Goal: Information Seeking & Learning: Learn about a topic

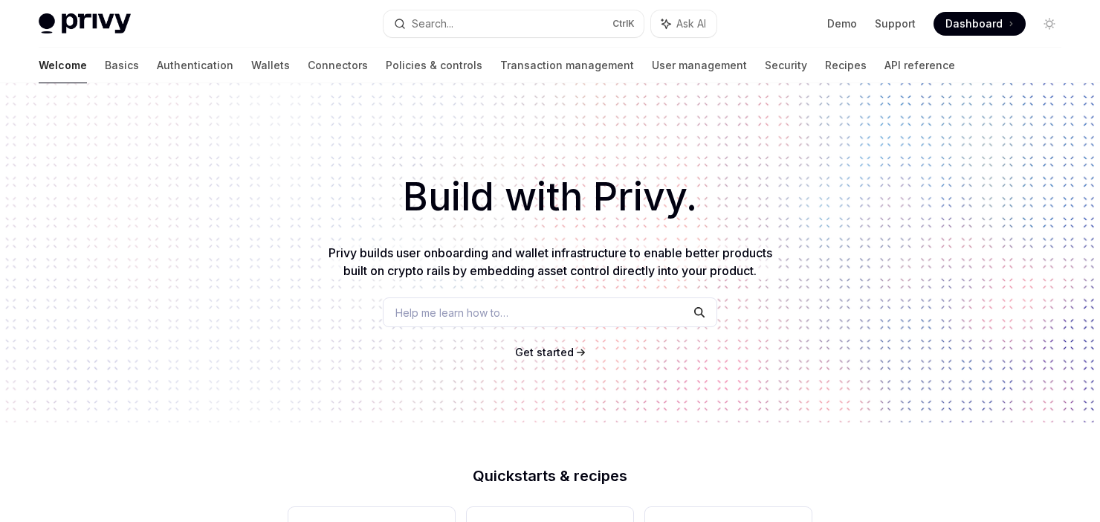
click at [251, 71] on link "Wallets" at bounding box center [270, 66] width 39 height 36
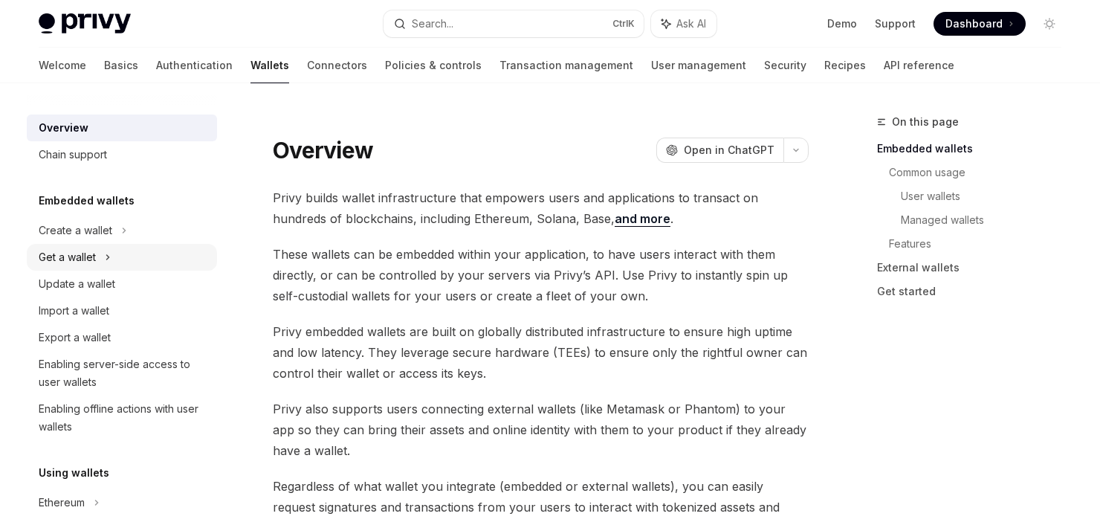
click at [97, 263] on div "Get a wallet" at bounding box center [122, 257] width 190 height 27
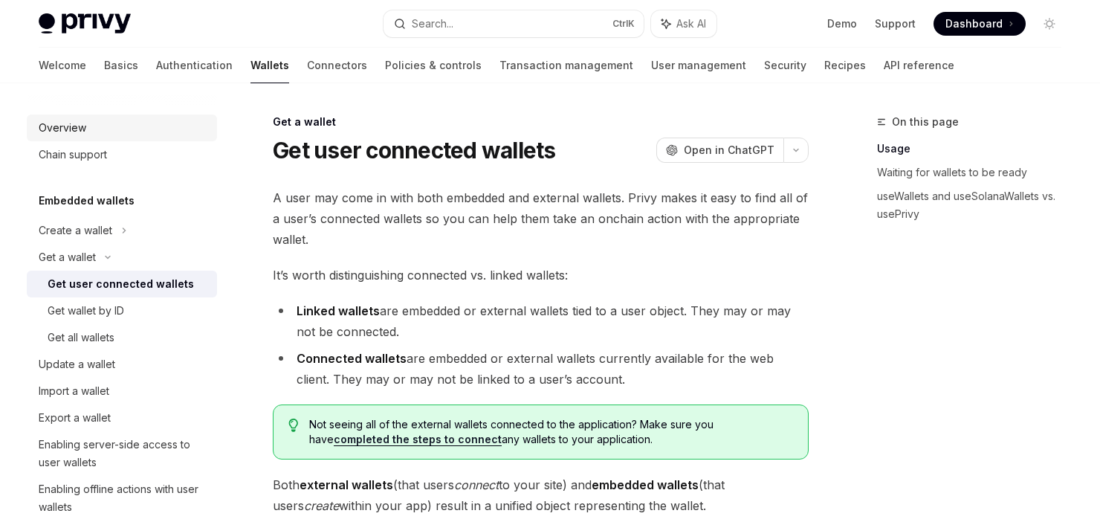
click at [71, 129] on div "Overview" at bounding box center [63, 128] width 48 height 18
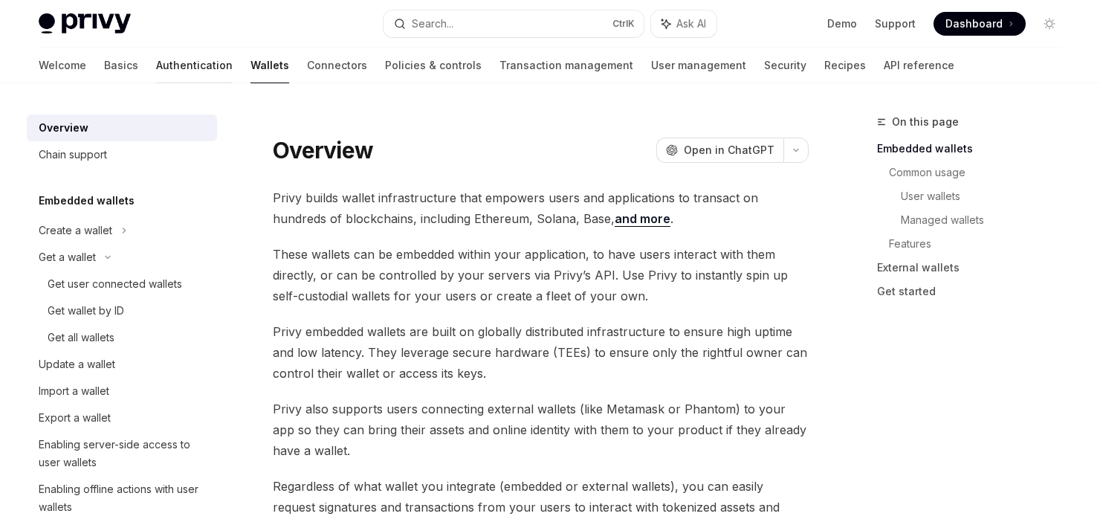
click at [156, 66] on link "Authentication" at bounding box center [194, 66] width 77 height 36
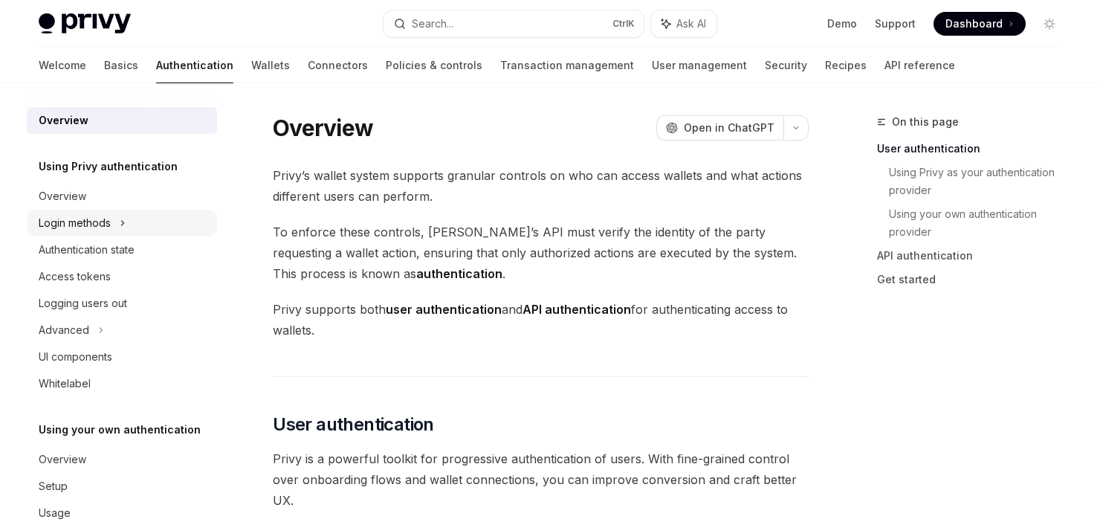
click at [111, 227] on div "Login methods" at bounding box center [122, 223] width 190 height 27
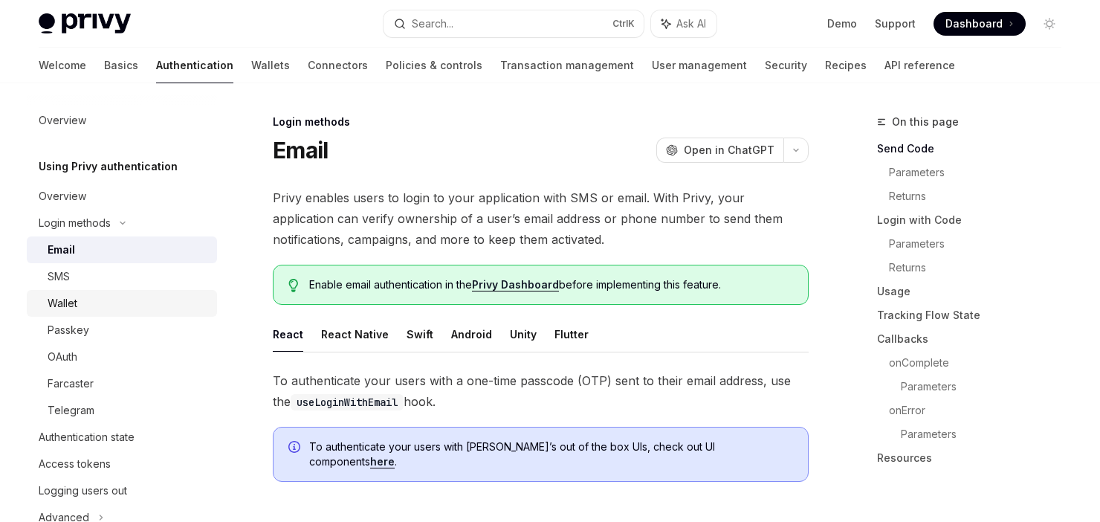
click at [100, 300] on div "Wallet" at bounding box center [128, 303] width 161 height 18
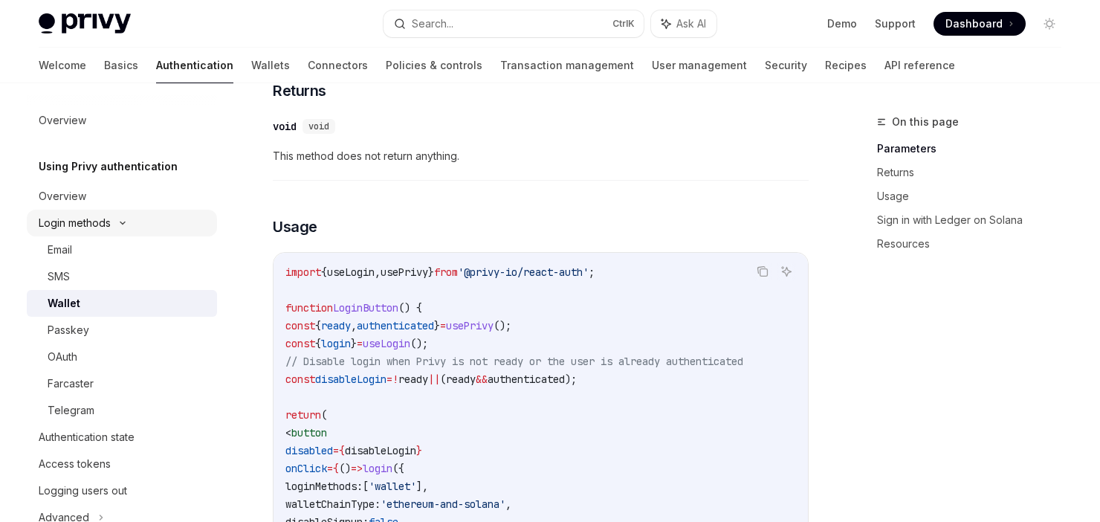
scroll to position [520, 0]
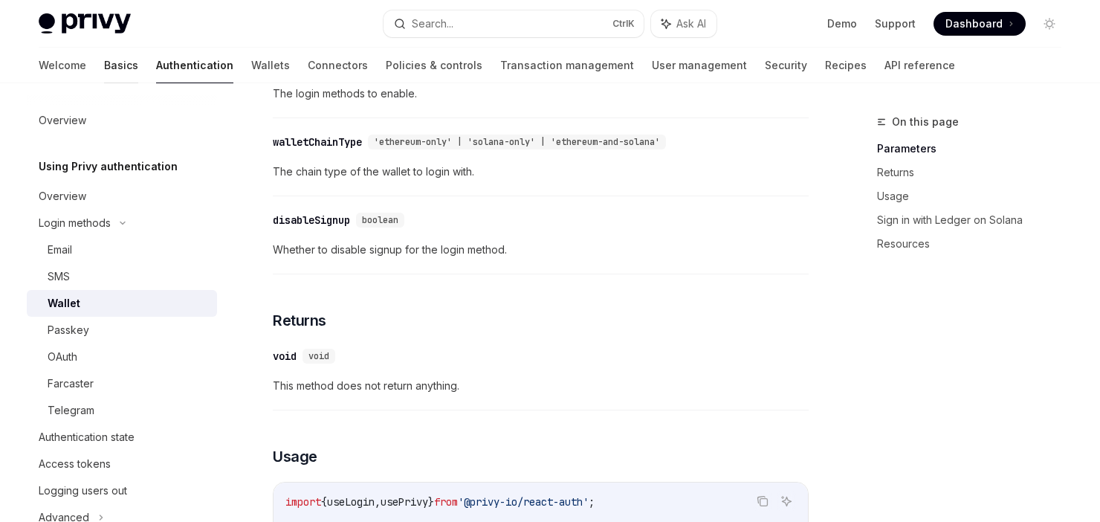
click at [104, 62] on link "Basics" at bounding box center [121, 66] width 34 height 36
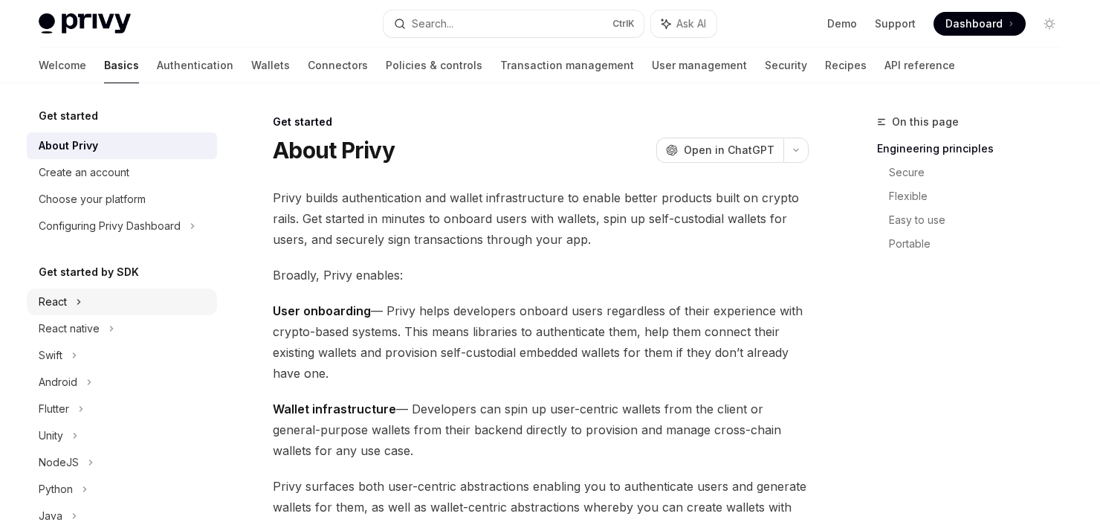
click at [66, 304] on div "React" at bounding box center [53, 302] width 28 height 18
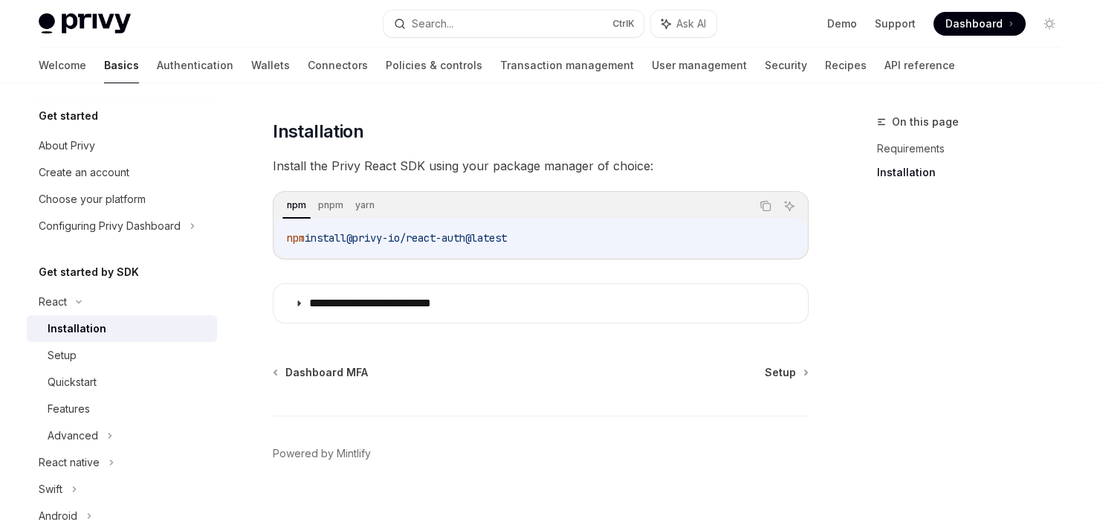
scroll to position [207, 0]
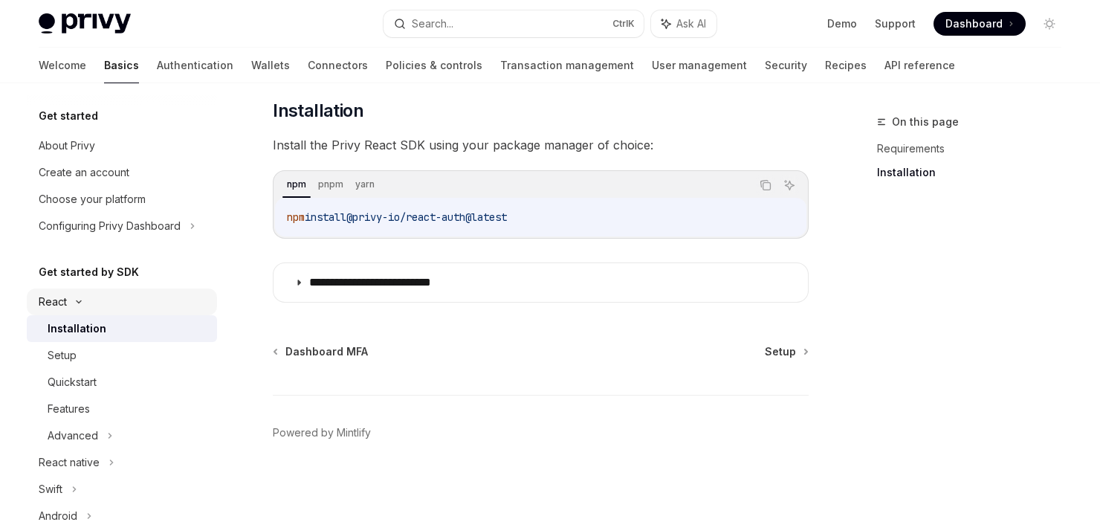
click at [64, 305] on div "React" at bounding box center [53, 302] width 28 height 18
click at [73, 346] on div "Setup" at bounding box center [62, 355] width 29 height 18
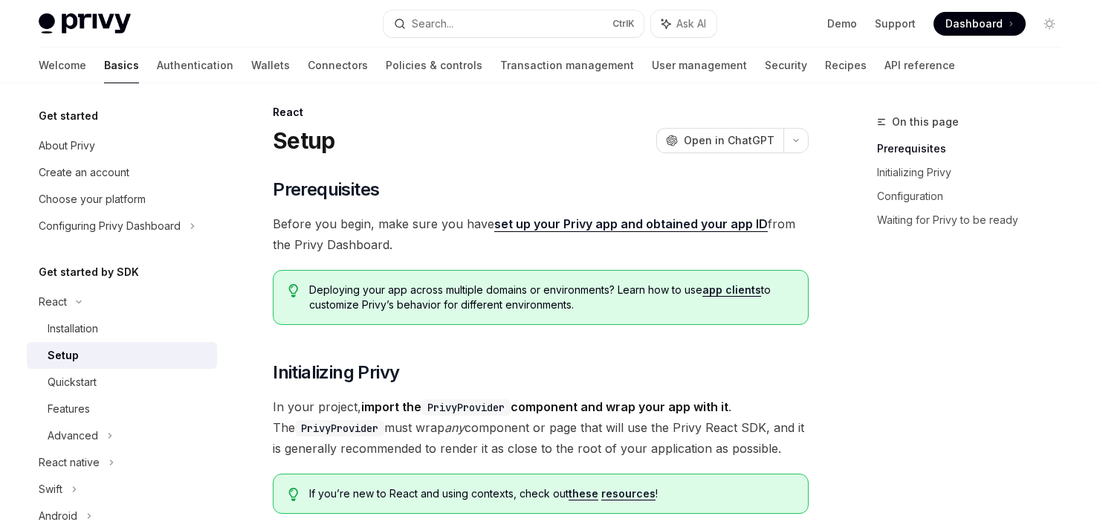
scroll to position [223, 0]
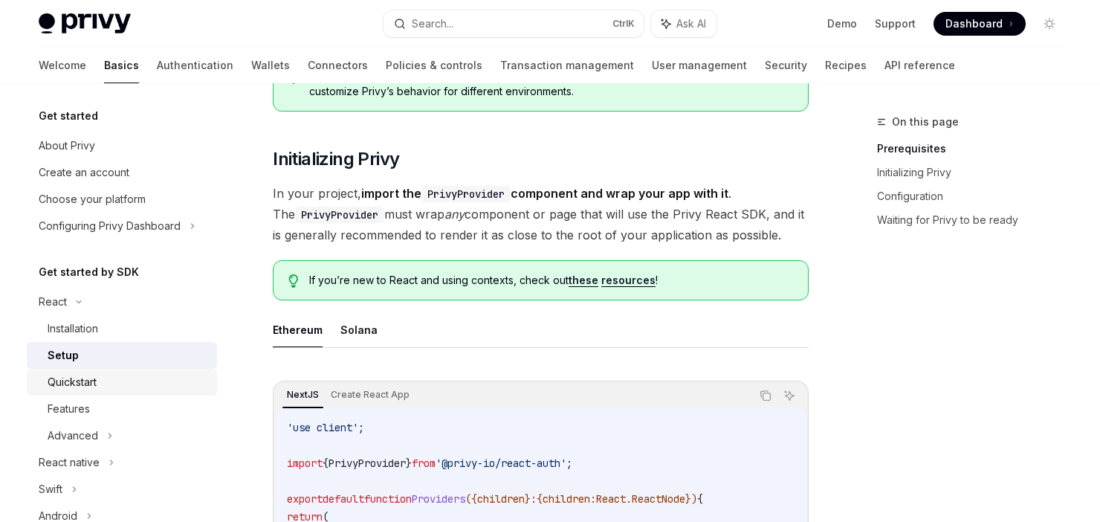
click at [94, 377] on div "Quickstart" at bounding box center [72, 382] width 49 height 18
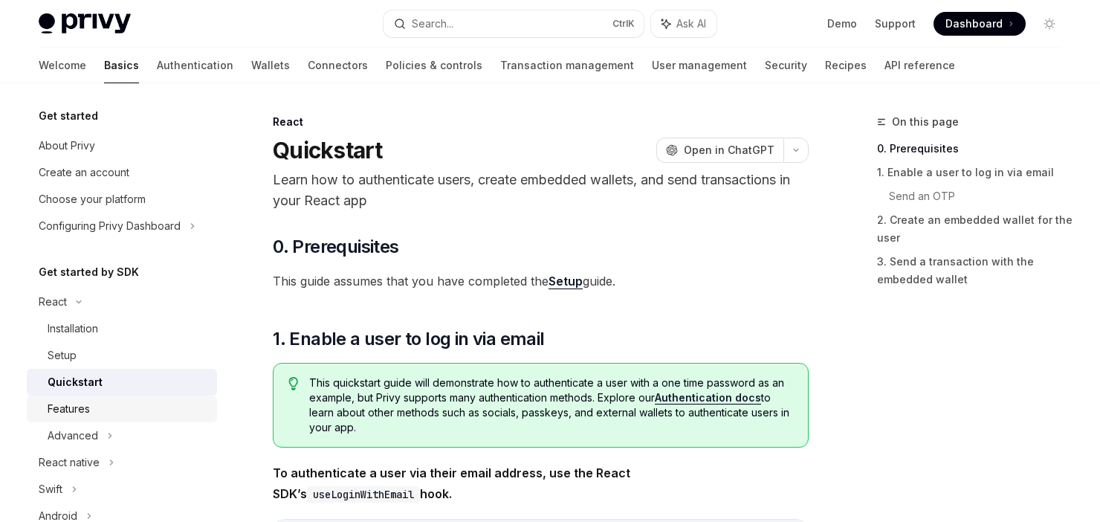
click at [84, 407] on div "Features" at bounding box center [69, 409] width 42 height 18
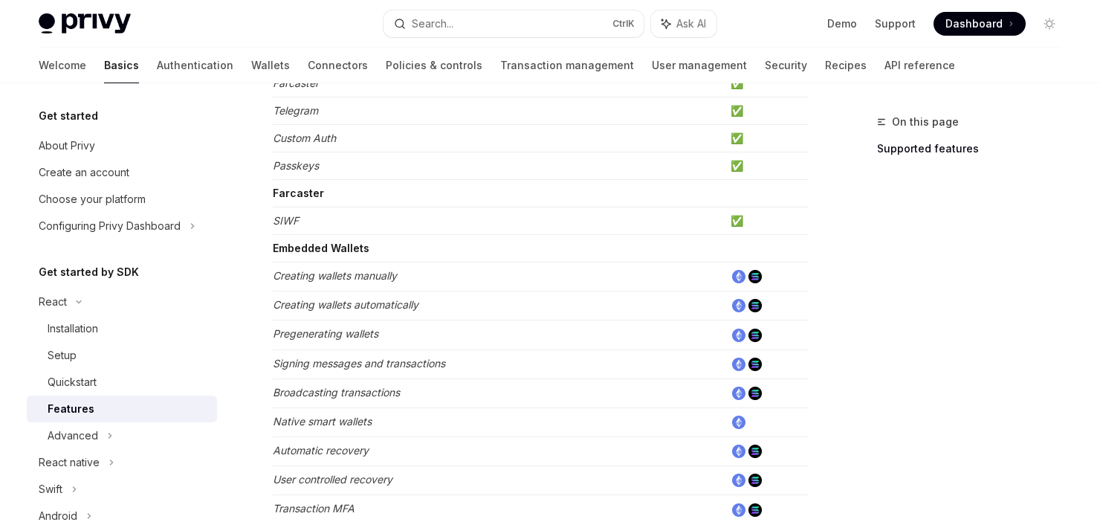
scroll to position [372, 0]
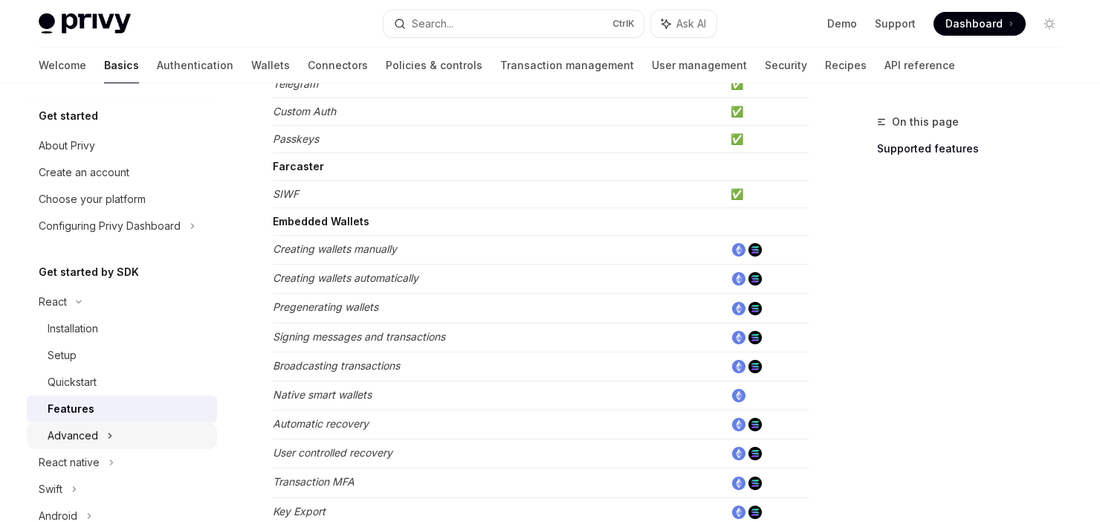
click at [77, 435] on div "Advanced" at bounding box center [73, 436] width 51 height 18
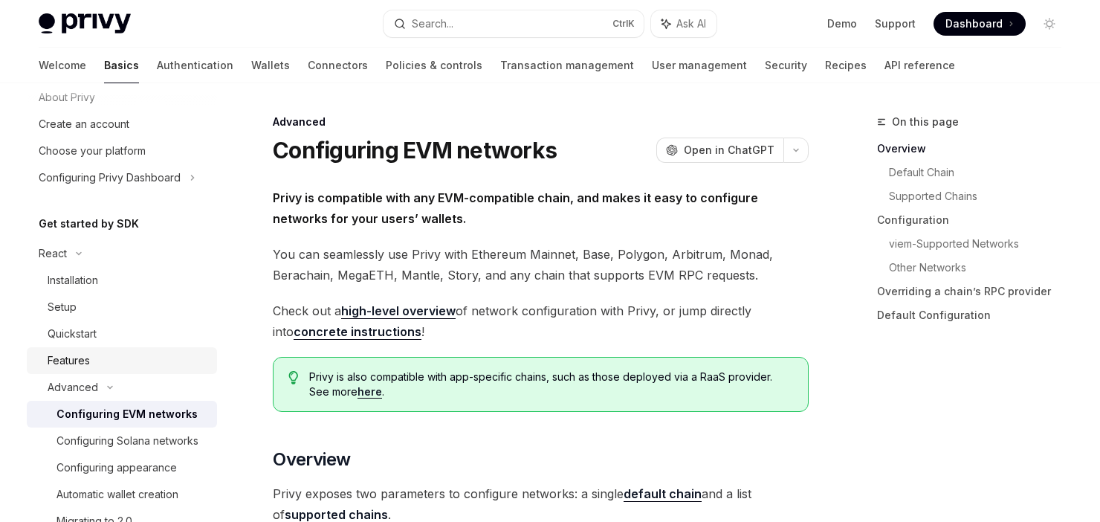
scroll to position [74, 0]
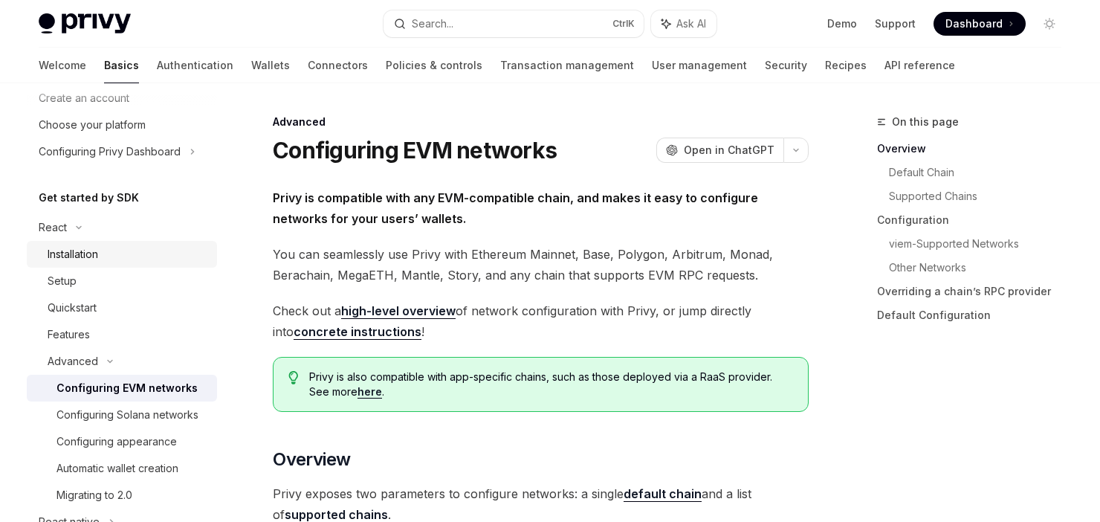
click at [74, 252] on div "Installation" at bounding box center [73, 254] width 51 height 18
type textarea "*"
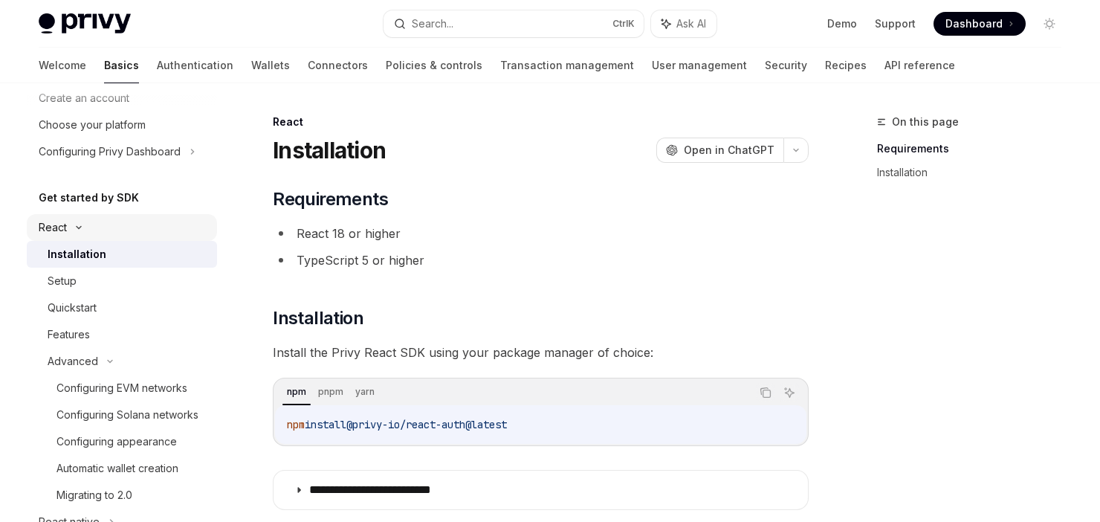
click at [78, 228] on icon at bounding box center [79, 228] width 4 height 2
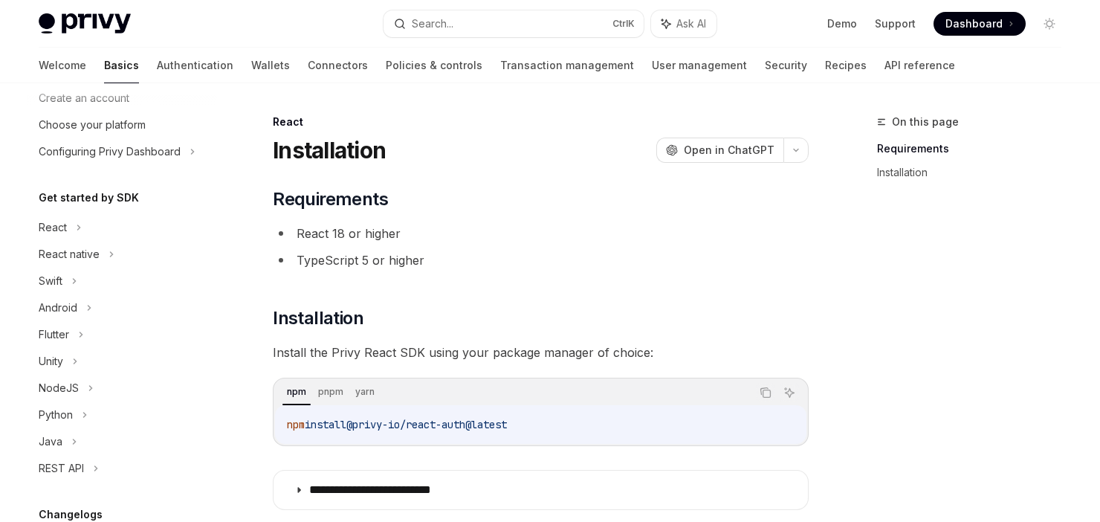
scroll to position [149, 0]
